Goal: Check status

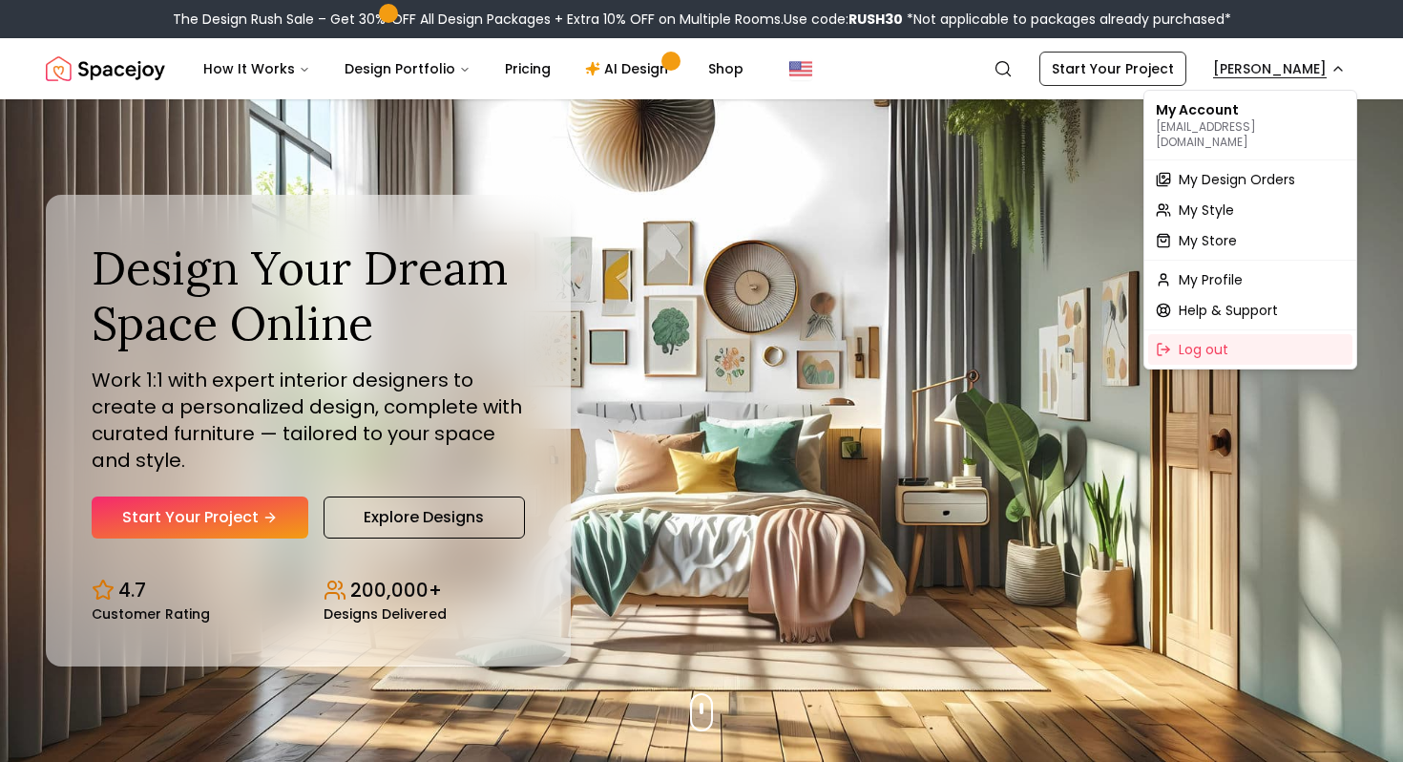
click at [1223, 170] on span "My Design Orders" at bounding box center [1237, 179] width 116 height 19
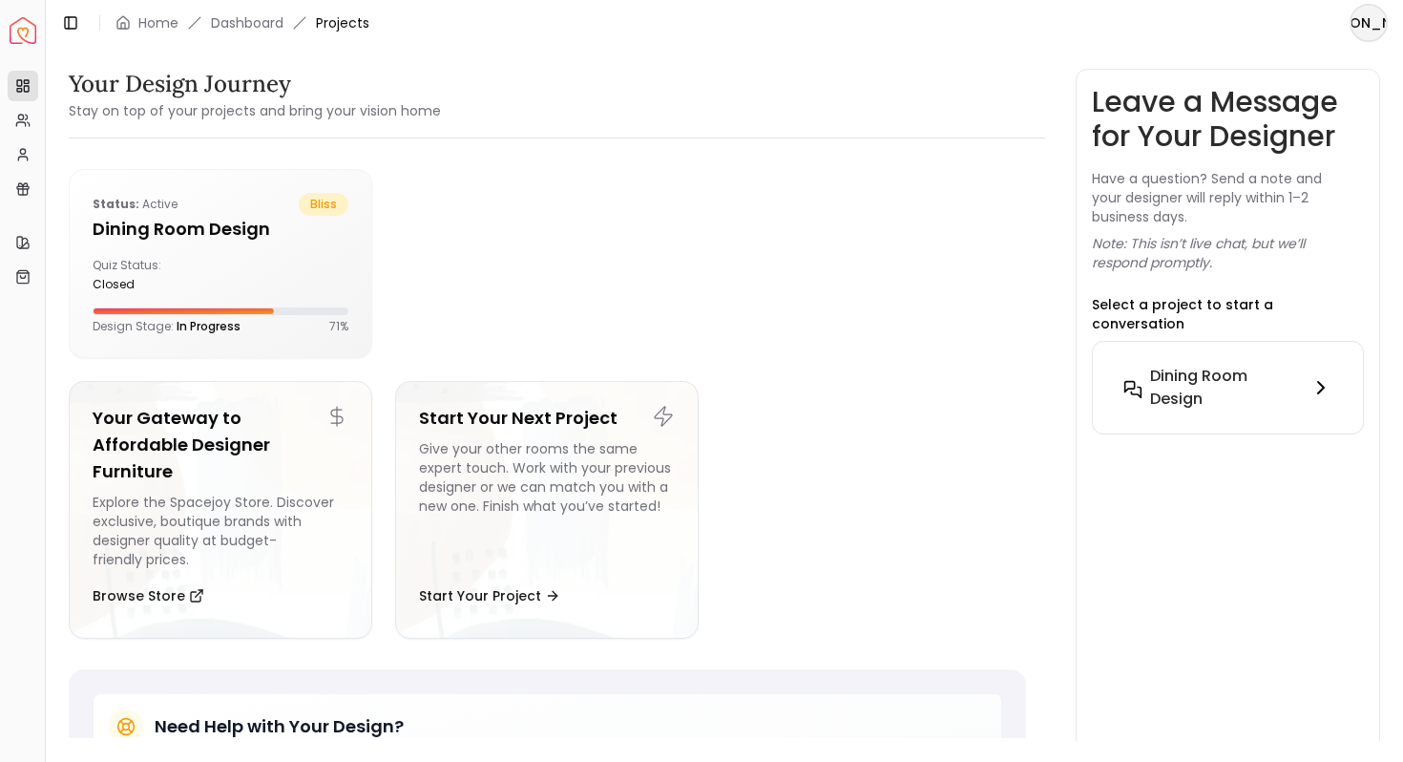
click at [1186, 365] on h6 "Dining Room design" at bounding box center [1226, 388] width 153 height 46
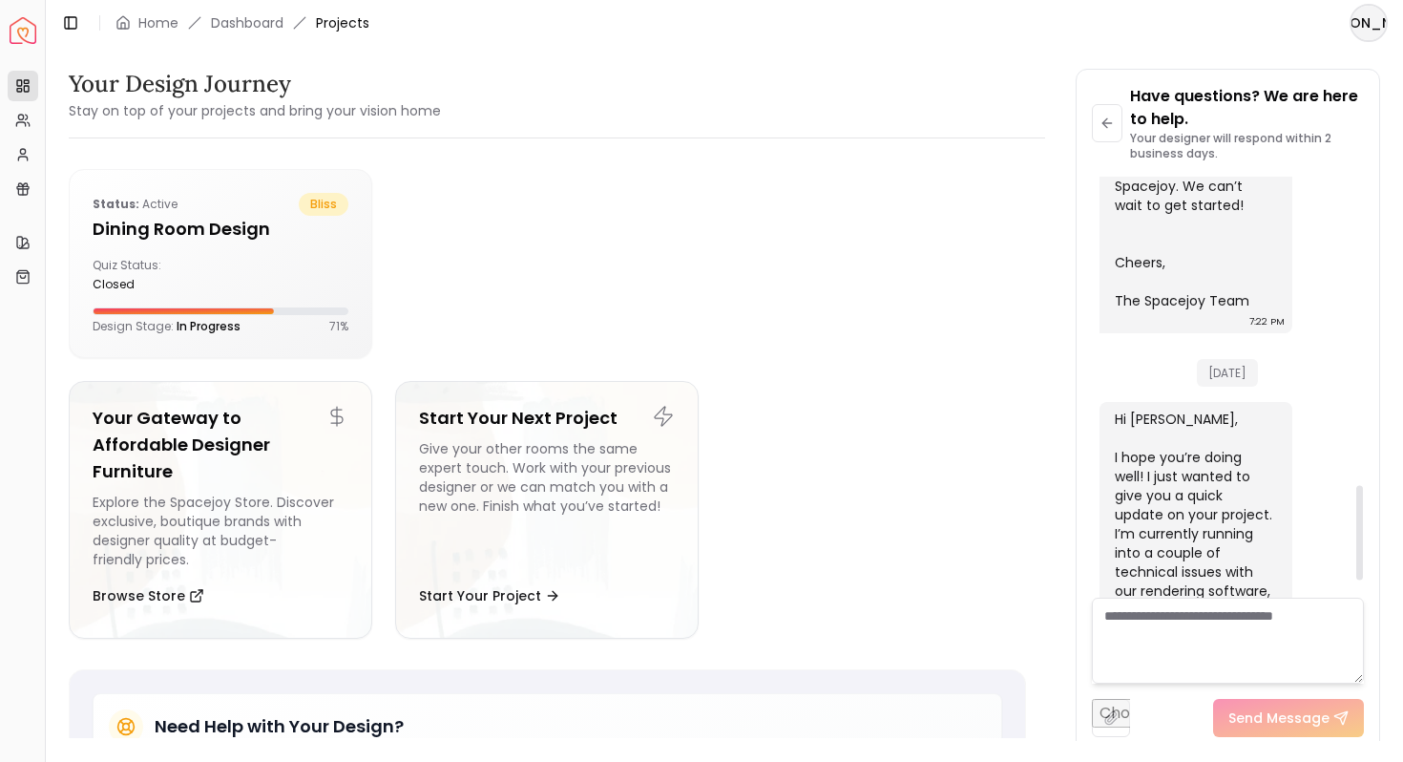
scroll to position [1438, 0]
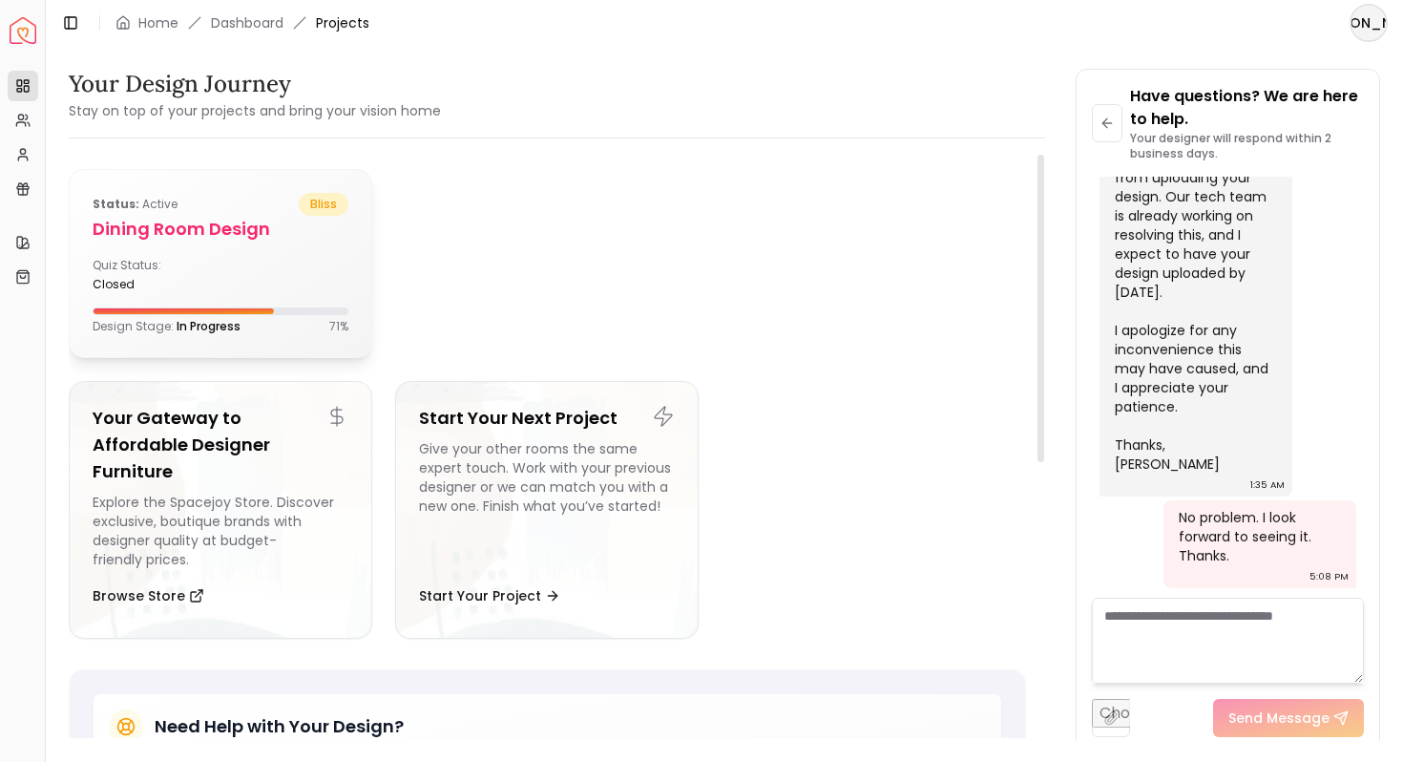
click at [218, 324] on span "In Progress" at bounding box center [209, 326] width 64 height 16
